Goal: Check status: Check status

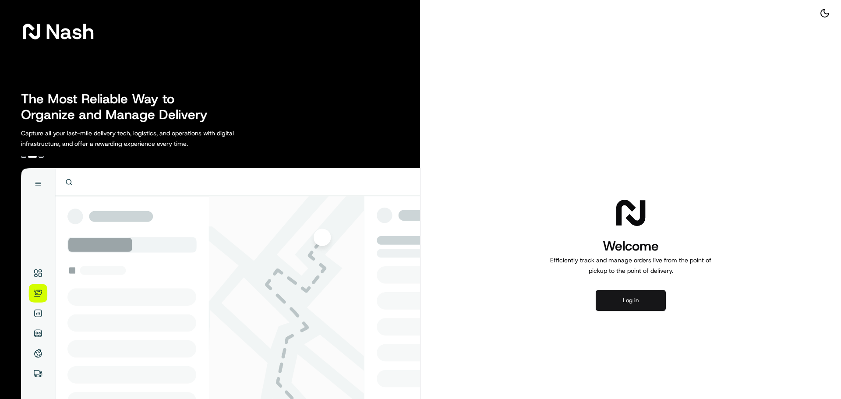
click at [637, 300] on button "Log in" at bounding box center [630, 300] width 70 height 21
